Goal: Navigation & Orientation: Find specific page/section

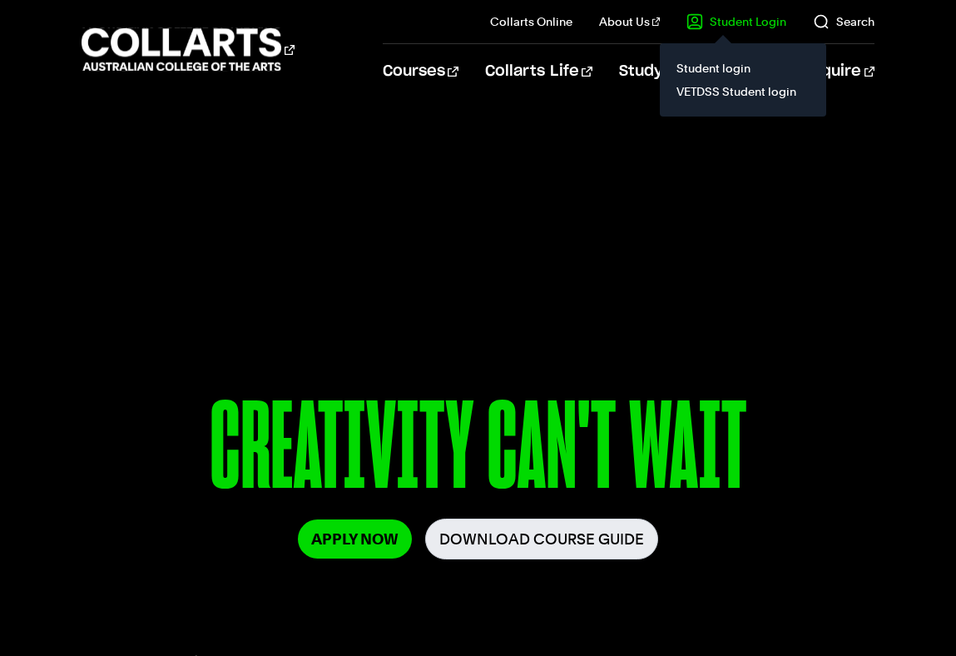
click at [741, 24] on link "Student Login" at bounding box center [737, 21] width 100 height 17
click at [725, 67] on link "Student login" at bounding box center [743, 68] width 140 height 23
click at [723, 70] on link "Student login" at bounding box center [743, 68] width 140 height 23
